Goal: Communication & Community: Answer question/provide support

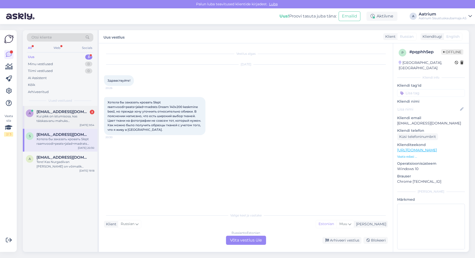
click at [53, 122] on div "Kui pikk on istumisosa, kas täiskasvanu mahuks [PERSON_NAME]?" at bounding box center [66, 118] width 58 height 9
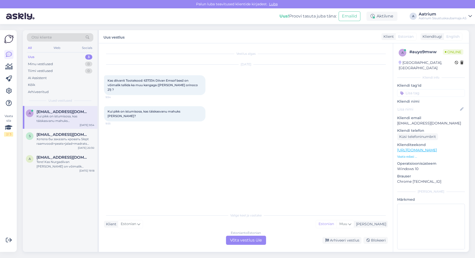
click at [235, 241] on div "Estonian to Estonian Võta vestlus üle" at bounding box center [246, 240] width 40 height 9
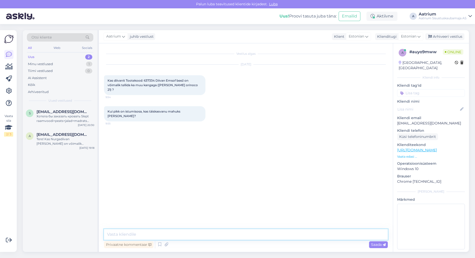
click at [124, 234] on textarea at bounding box center [246, 234] width 284 height 11
type textarea "Tere! Teise kangaga tellida ei ole võimalik, tegemist on kampaania tootega."
click at [376, 246] on span "Saada" at bounding box center [378, 245] width 15 height 5
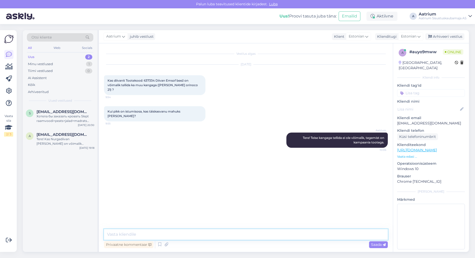
click at [242, 235] on textarea at bounding box center [246, 234] width 284 height 11
type textarea "Istumisosa mõõdu täpsustan kohe. Läheb natuke aega."
click at [380, 247] on span "Saada" at bounding box center [378, 245] width 15 height 5
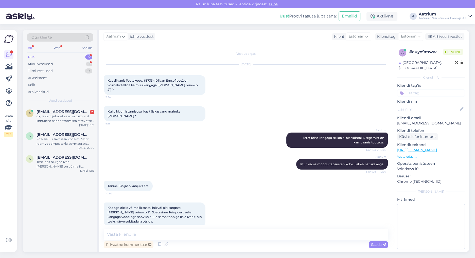
scroll to position [3, 0]
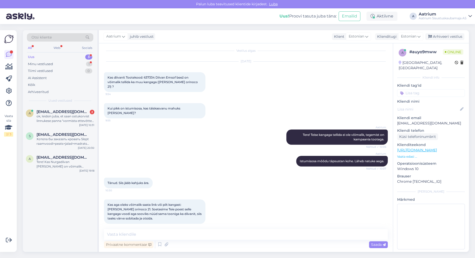
click at [116, 136] on div "Aatrium Tere! Teise kangaga tellida ei ole võimalik, tegemist on kampaania toot…" at bounding box center [246, 137] width 284 height 26
click at [66, 119] on div "ok, leidsin juba, et saan ostukorvist linnukese panna "vormista ettevõtte nimel…" at bounding box center [66, 118] width 58 height 9
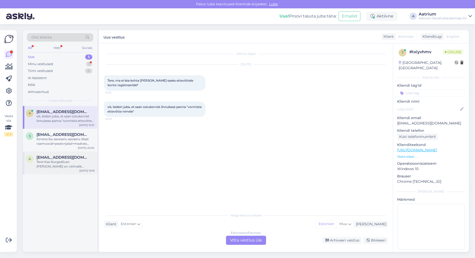
click at [75, 165] on div "Tere! Kas Nurgadiivan [PERSON_NAME] on võimalik internetist ka teist [PERSON_NA…" at bounding box center [66, 164] width 58 height 9
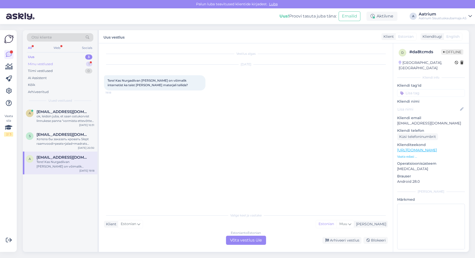
click at [35, 64] on div "Minu vestlused" at bounding box center [40, 64] width 25 height 5
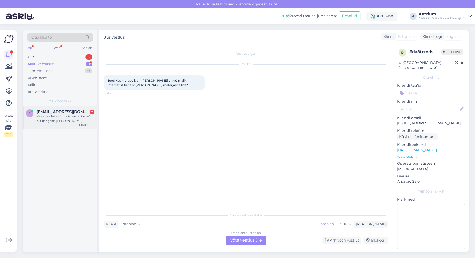
click at [44, 121] on div "Kas aga oleks võimalik saata link või pilt kangast: [PERSON_NAME] orinoco 21. S…" at bounding box center [66, 118] width 58 height 9
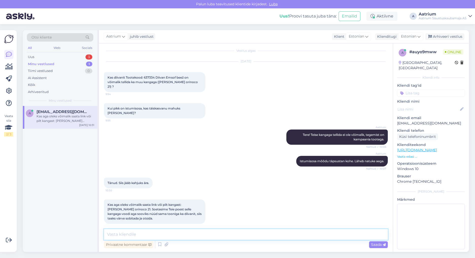
click at [163, 234] on textarea at bounding box center [246, 234] width 284 height 11
paste textarea "[URL][DOMAIN_NAME][PERSON_NAME]"
type textarea "Kas mõtlete kangast orinoco 21? [URL][DOMAIN_NAME][PERSON_NAME]"
click at [373, 245] on span "Saada" at bounding box center [378, 245] width 15 height 5
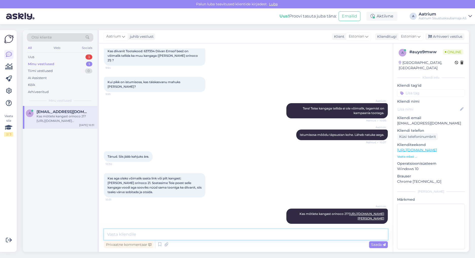
click at [145, 236] on textarea at bounding box center [246, 234] width 284 height 11
type textarea "A"
type textarea "E"
click at [110, 235] on textarea "Värvid võivad erineda tegelikkusest, sõltub ekraanide seadistustest jne." at bounding box center [246, 234] width 284 height 11
type textarea "Kanga värvid võivad erineda tegelikkusest, sõltub ekraanide seadistustest jne."
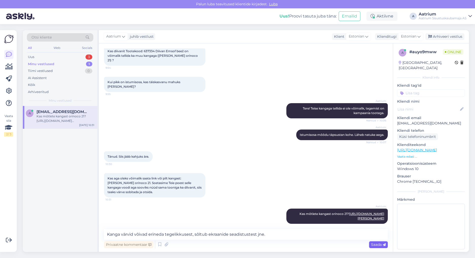
click at [376, 244] on span "Saada" at bounding box center [378, 245] width 15 height 5
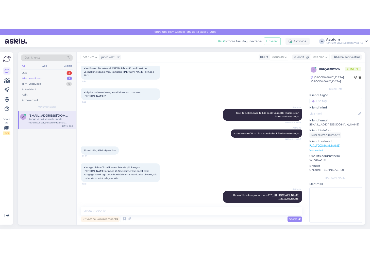
scroll to position [56, 0]
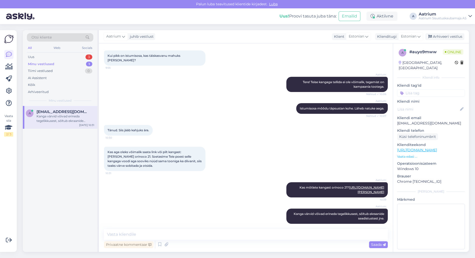
click at [54, 186] on div "a [EMAIL_ADDRESS][DOMAIN_NAME] [PERSON_NAME] võivad erineda tegelikkusest, sõlt…" at bounding box center [60, 179] width 75 height 146
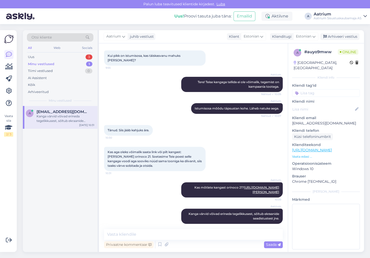
click at [46, 117] on div "Kanga värvid võivad erineda tegelikkusest, sõltub ekraanide seadistustest jne." at bounding box center [66, 118] width 58 height 9
click at [86, 177] on div "a [EMAIL_ADDRESS][DOMAIN_NAME] [PERSON_NAME] võivad erineda tegelikkusest, sõlt…" at bounding box center [60, 179] width 75 height 146
